Goal: Information Seeking & Learning: Learn about a topic

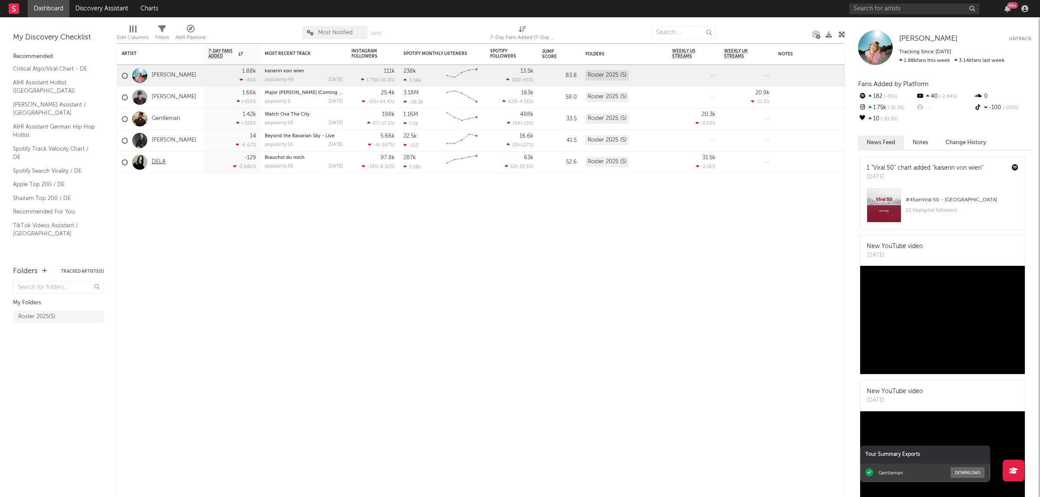
click at [160, 162] on link "DELA" at bounding box center [159, 162] width 14 height 7
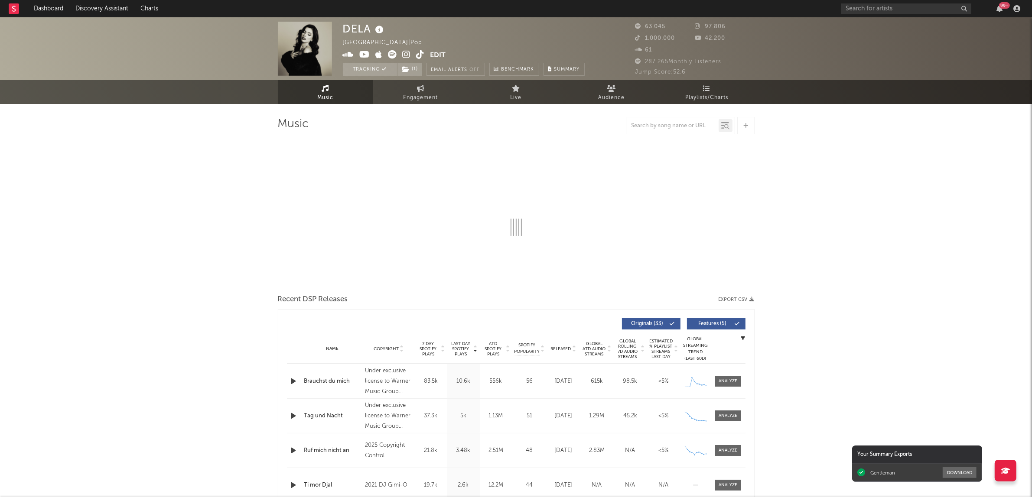
select select "6m"
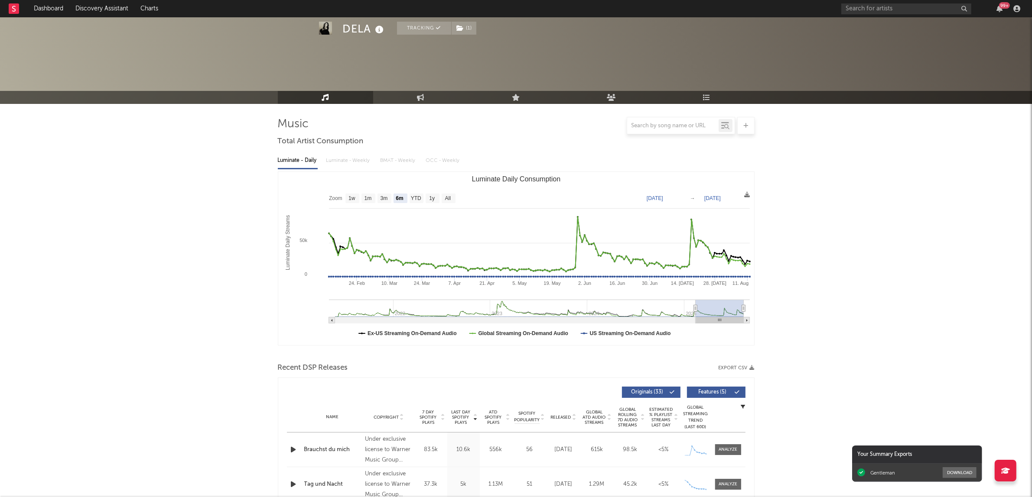
scroll to position [379, 0]
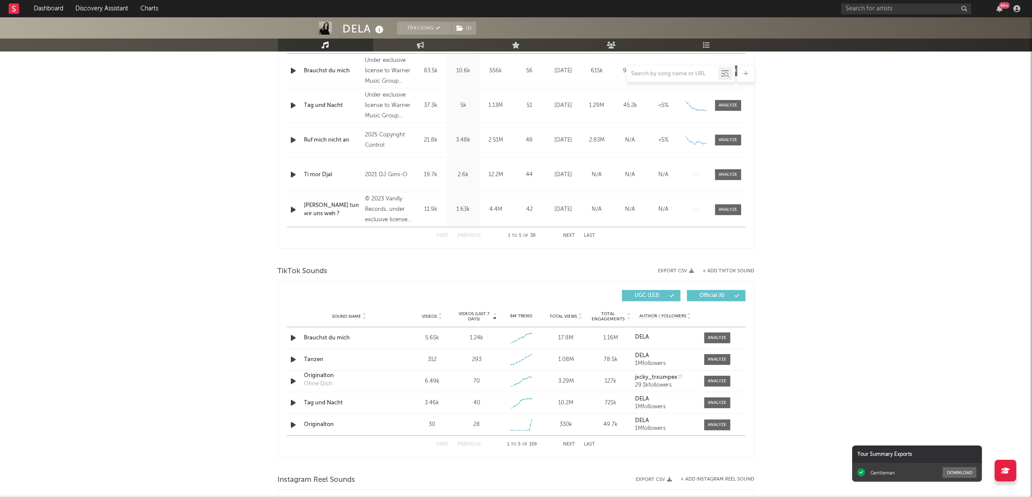
click at [885, 248] on div "DELA Tracking ( 1 ) [GEOGRAPHIC_DATA] | Pop Edit Tracking ( 1 ) Email Alerts Of…" at bounding box center [516, 292] width 1032 height 1309
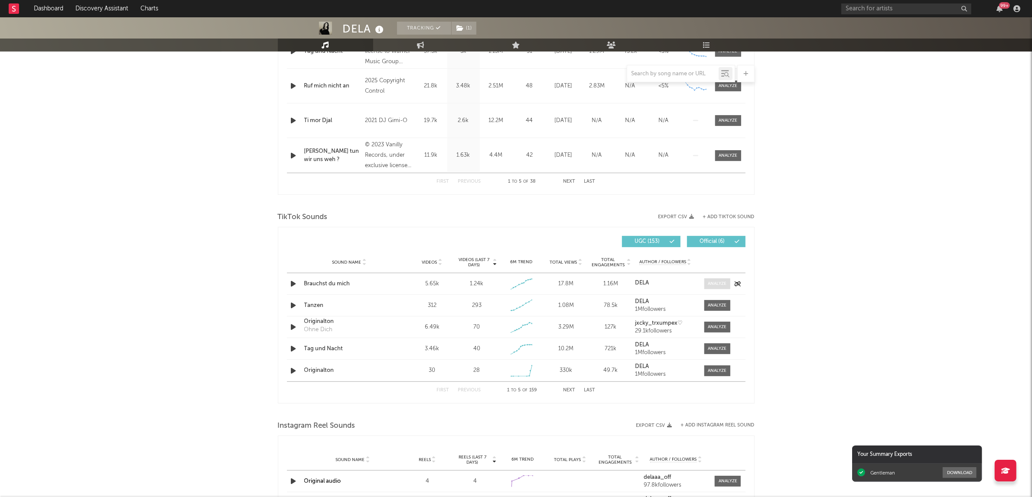
click at [713, 285] on div at bounding box center [717, 284] width 19 height 6
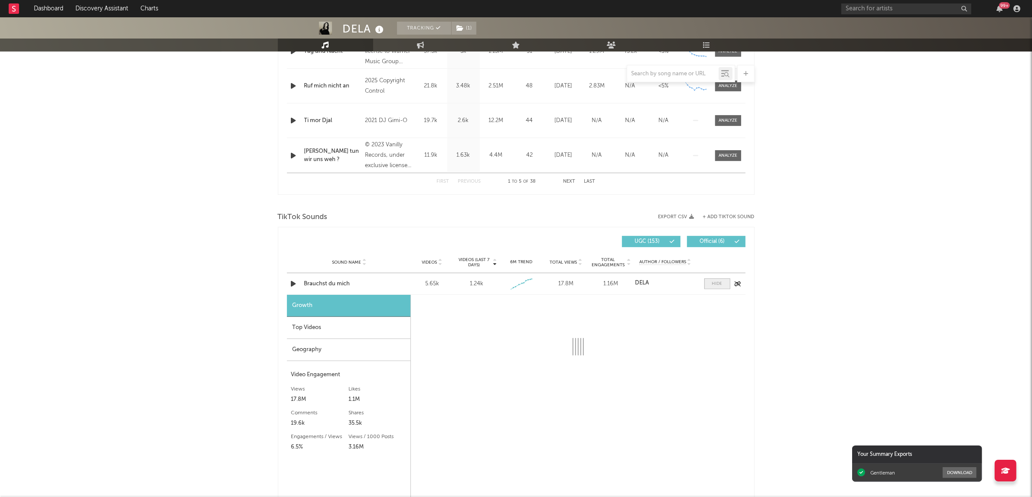
select select "1w"
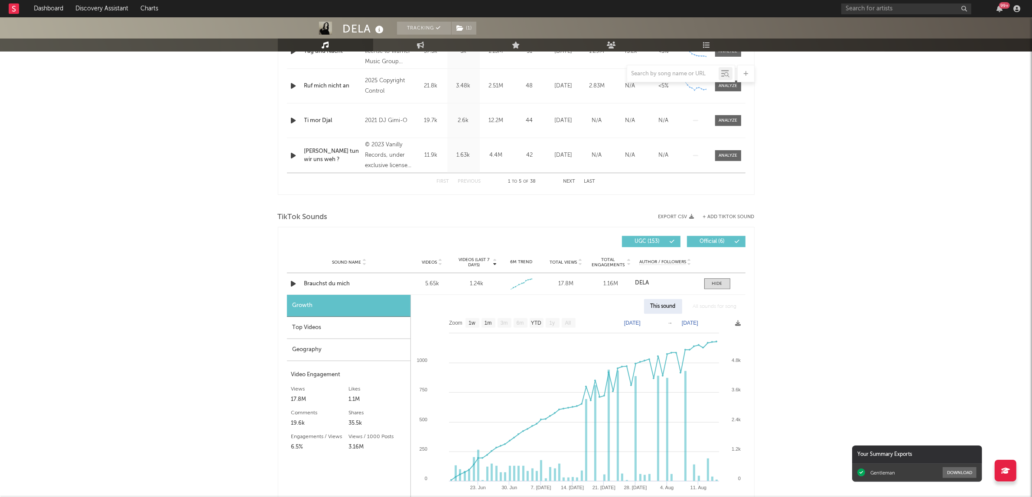
click at [330, 335] on div "Top Videos" at bounding box center [348, 328] width 123 height 22
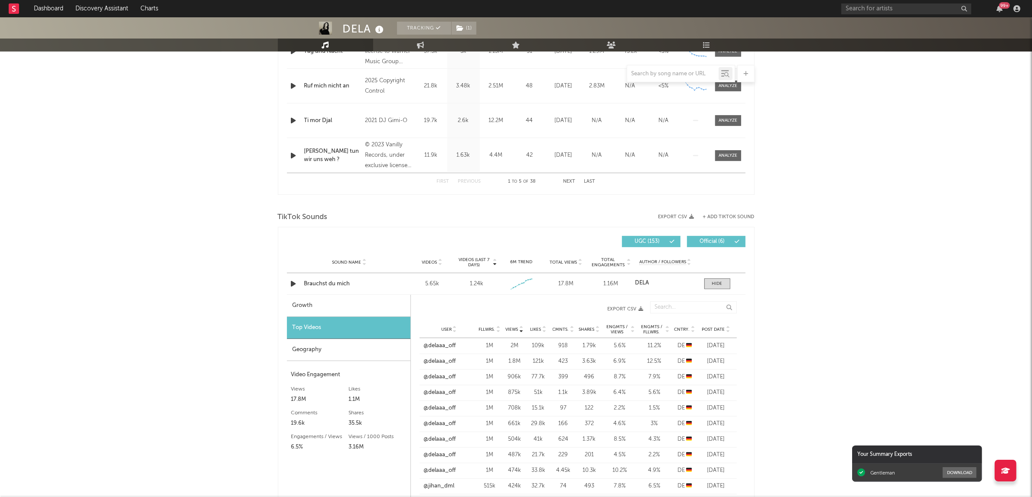
click at [727, 330] on icon at bounding box center [728, 331] width 4 height 3
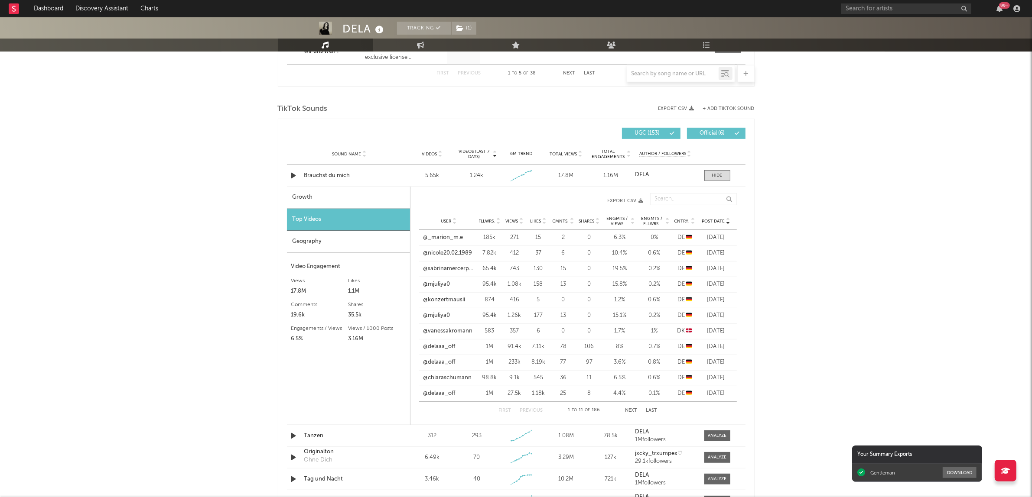
click at [183, 299] on div "DELA Tracking ( 1 ) [GEOGRAPHIC_DATA] | Pop Edit Tracking ( 1 ) Email Alerts Of…" at bounding box center [516, 250] width 1032 height 1548
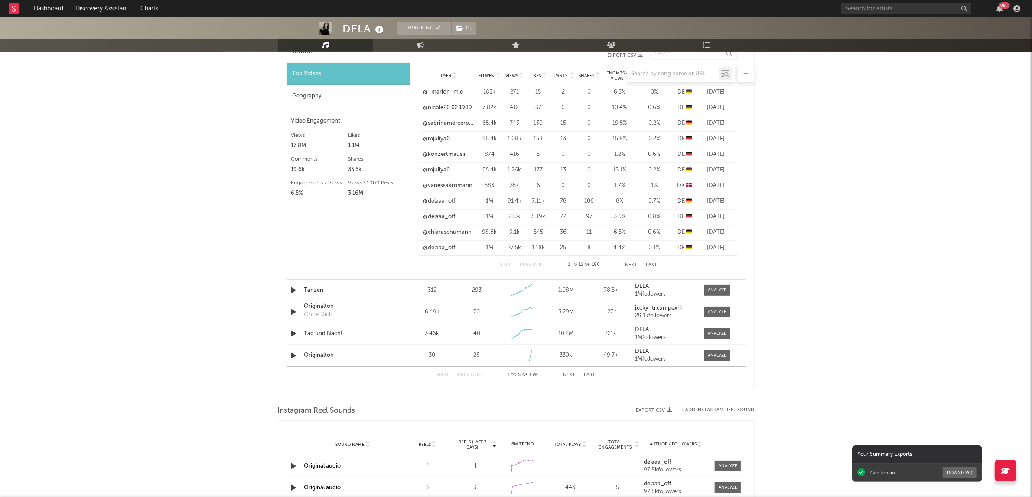
scroll to position [704, 0]
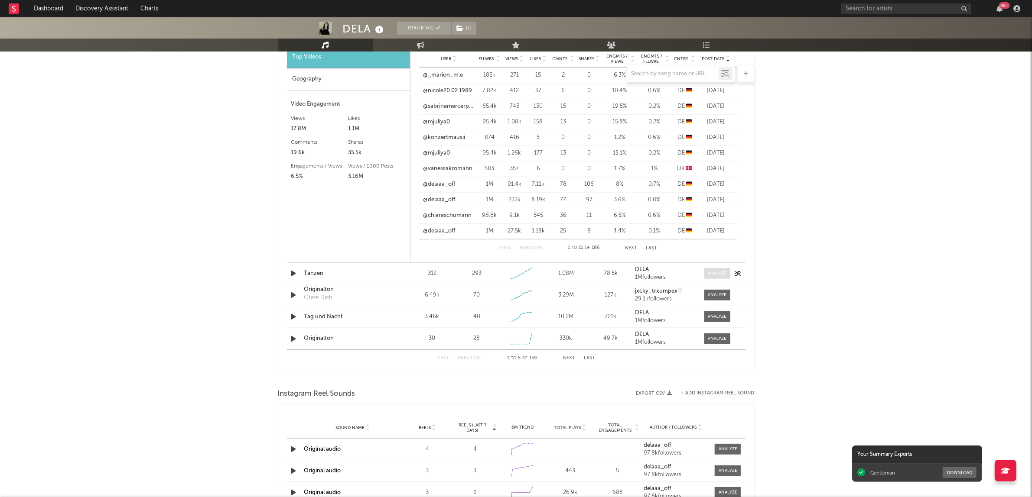
click at [710, 276] on div at bounding box center [717, 273] width 19 height 6
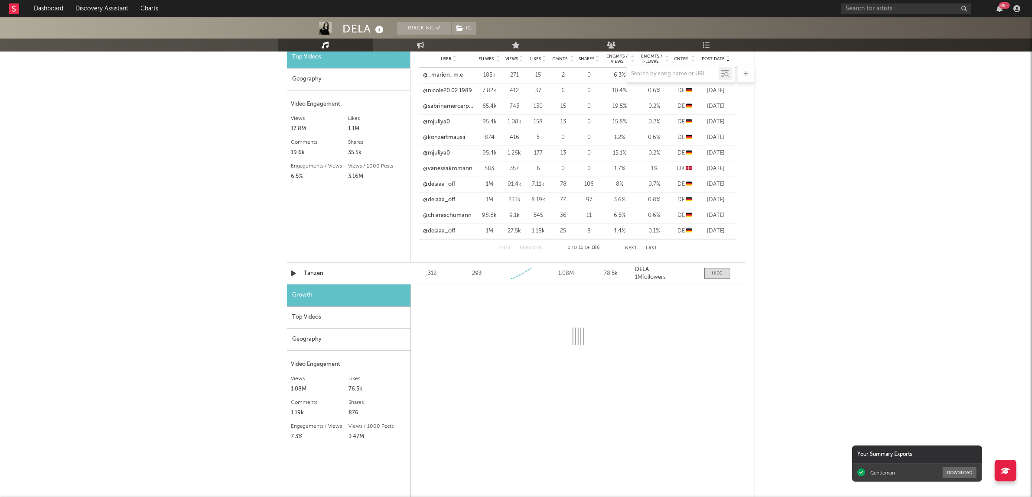
select select "1w"
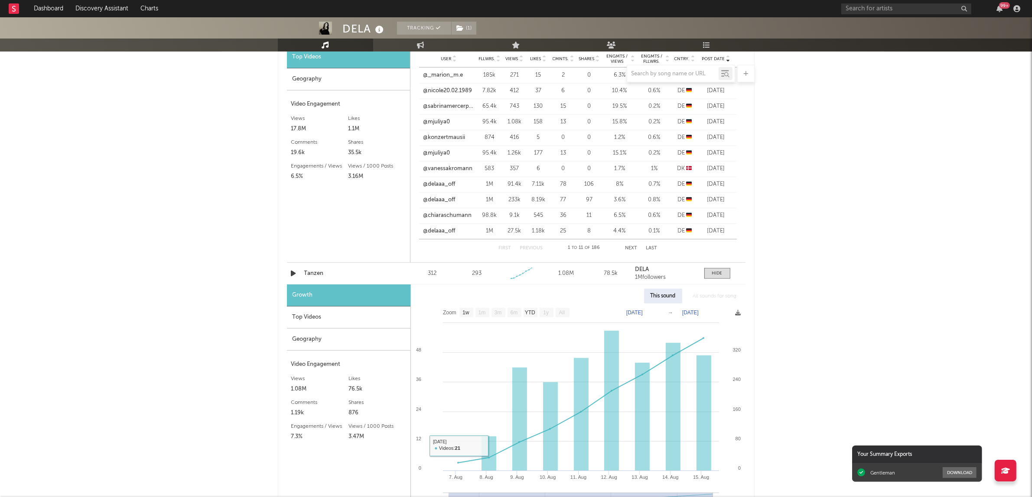
click at [318, 321] on div "Top Videos" at bounding box center [348, 318] width 123 height 22
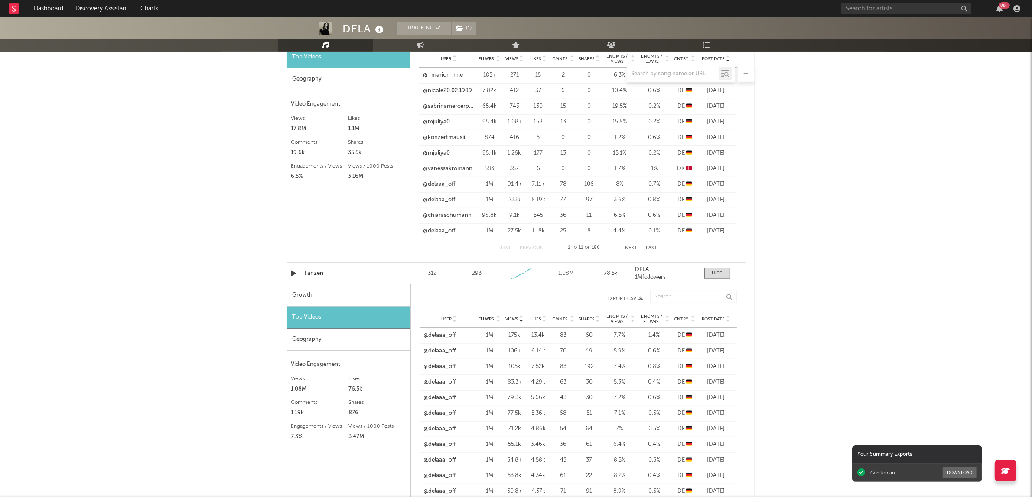
click at [726, 317] on icon at bounding box center [728, 317] width 4 height 3
click at [806, 324] on div "DELA Tracking ( 1 ) [GEOGRAPHIC_DATA] | Pop Edit Tracking ( 1 ) Email Alerts Of…" at bounding box center [516, 206] width 1032 height 1787
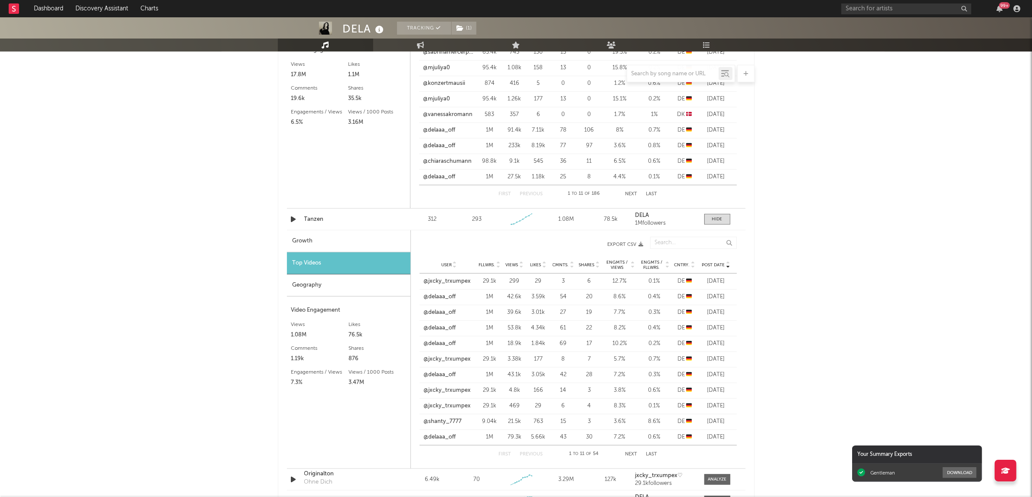
click at [770, 342] on div "DELA Tracking ( 1 ) [GEOGRAPHIC_DATA] | Pop Edit Tracking ( 1 ) Email Alerts Of…" at bounding box center [516, 152] width 1032 height 1787
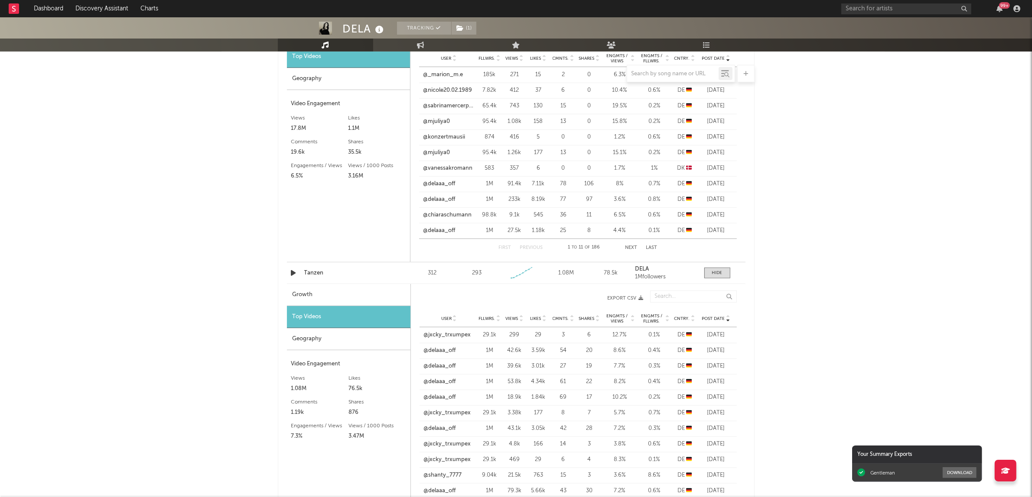
scroll to position [704, 0]
